Goal: Check status: Check status

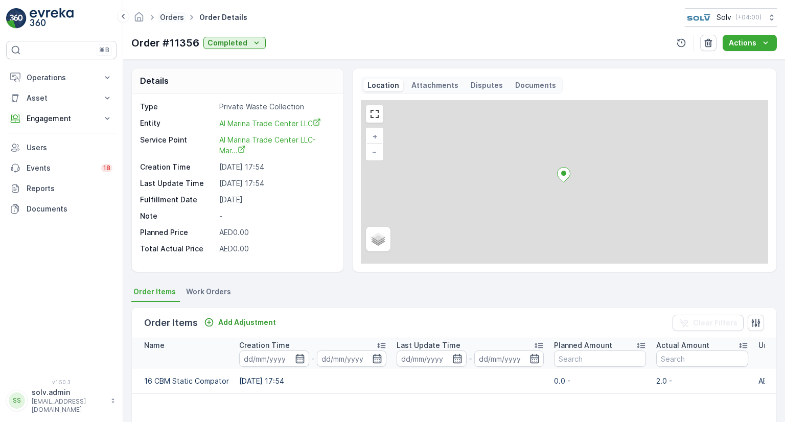
click at [170, 18] on link "Orders" at bounding box center [172, 17] width 24 height 9
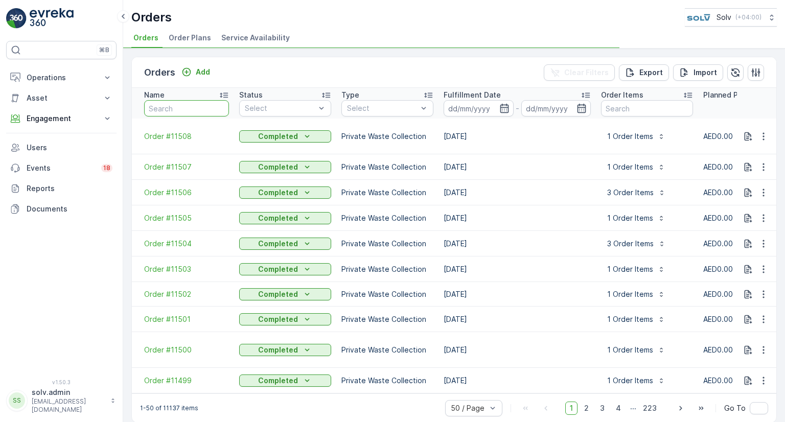
click at [180, 111] on input "text" at bounding box center [186, 108] width 85 height 16
type input "1135"
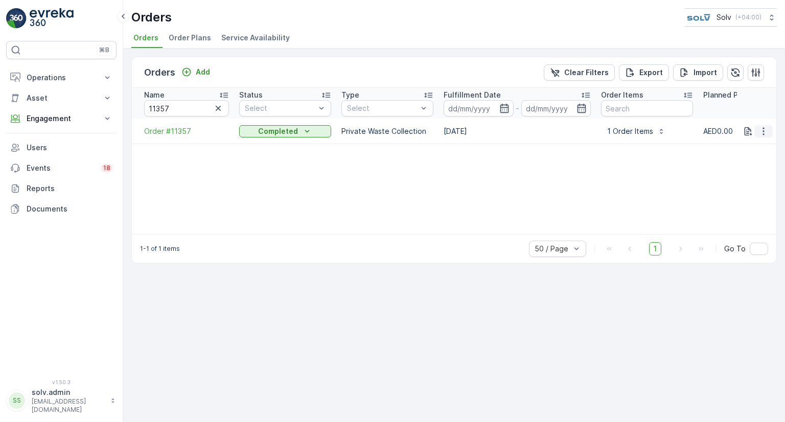
click at [764, 129] on icon "button" at bounding box center [763, 131] width 10 height 10
click at [759, 149] on span "See more details" at bounding box center [748, 146] width 58 height 10
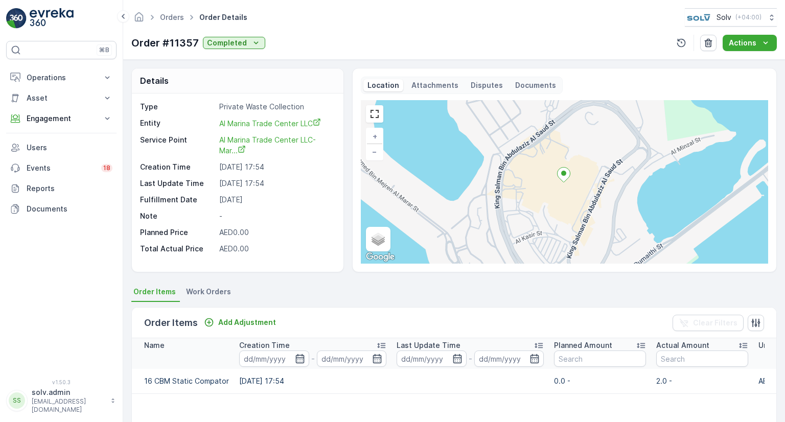
click at [525, 91] on div "Location Attachments Disputes Documents" at bounding box center [462, 85] width 202 height 17
click at [537, 81] on p "Documents" at bounding box center [535, 85] width 41 height 10
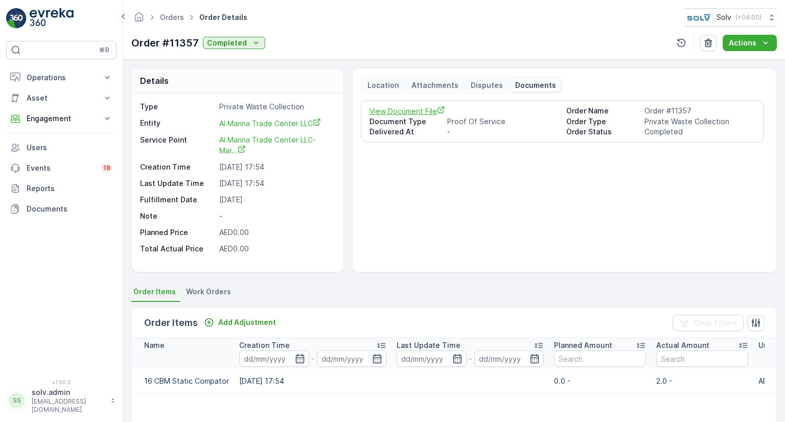
click at [403, 112] on span "View Document File" at bounding box center [463, 111] width 189 height 11
